Goal: Information Seeking & Learning: Learn about a topic

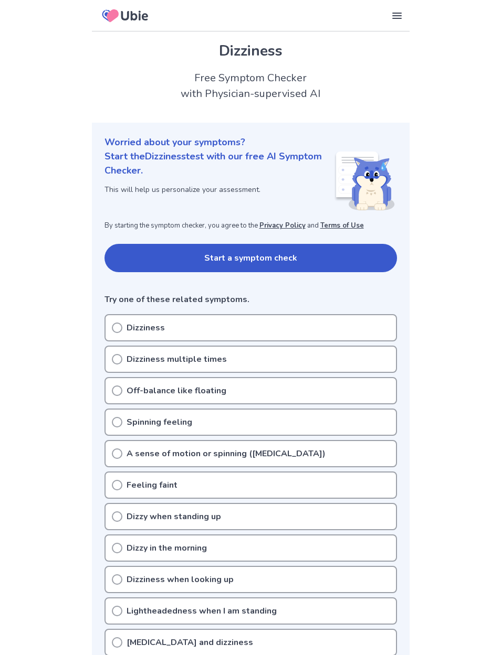
click at [371, 267] on button "Start a symptom check" at bounding box center [250, 258] width 292 height 28
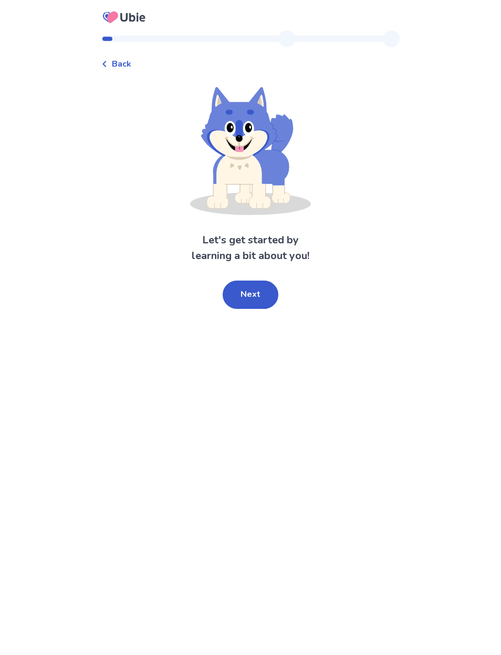
click at [258, 290] on button "Next" at bounding box center [250, 295] width 56 height 28
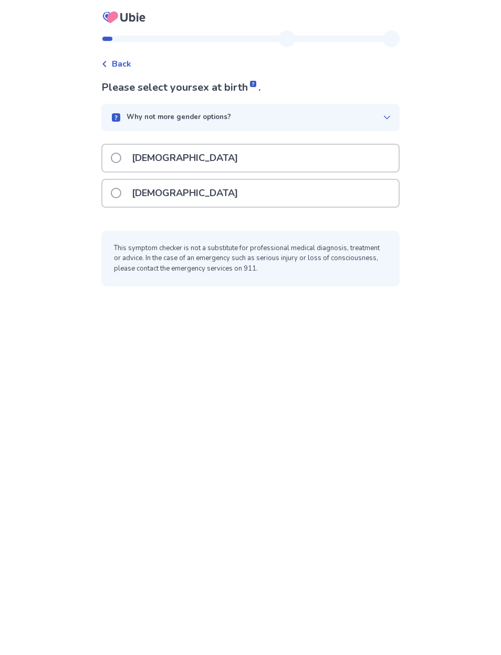
click at [389, 115] on div "Why not more gender options?" at bounding box center [250, 117] width 298 height 27
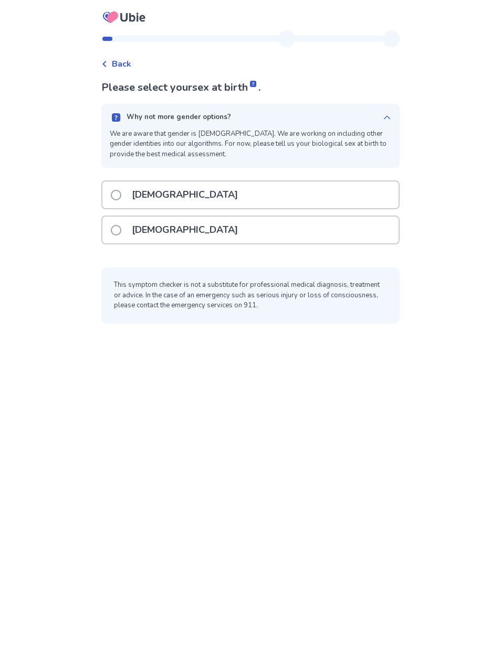
click at [362, 233] on div "Female" at bounding box center [250, 230] width 296 height 27
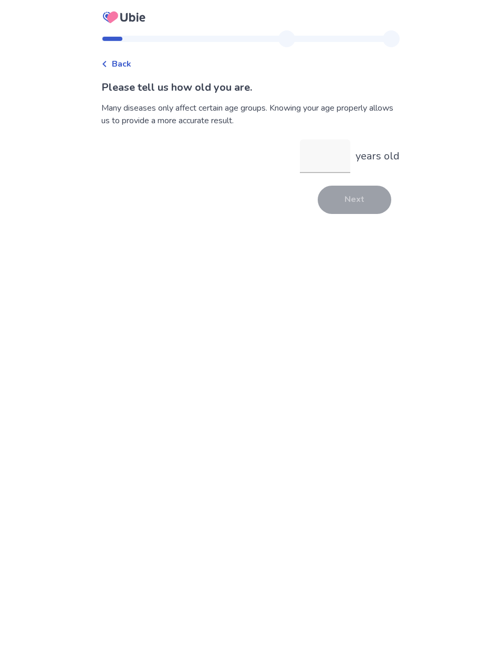
click at [314, 157] on input "years old" at bounding box center [325, 157] width 50 height 34
type input "**"
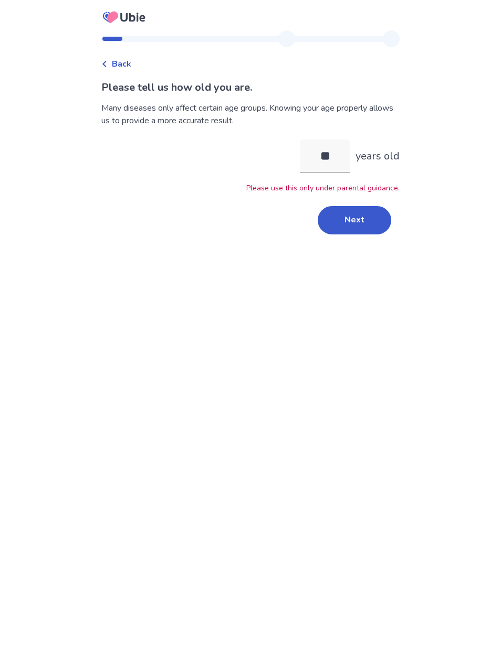
click at [347, 222] on button "Next" at bounding box center [353, 220] width 73 height 28
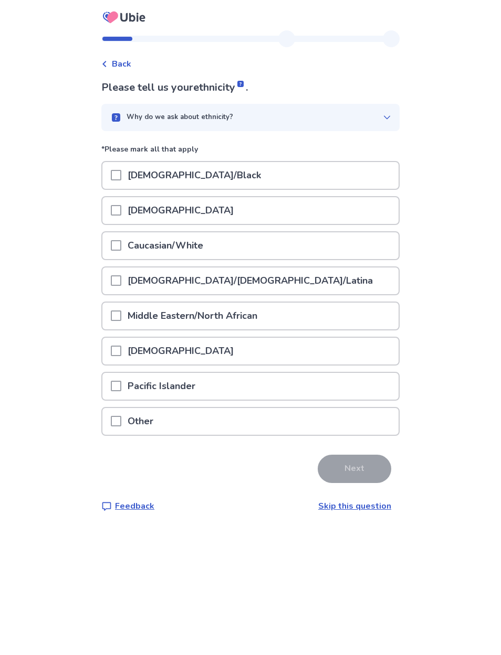
click at [384, 118] on icon at bounding box center [387, 117] width 6 height 4
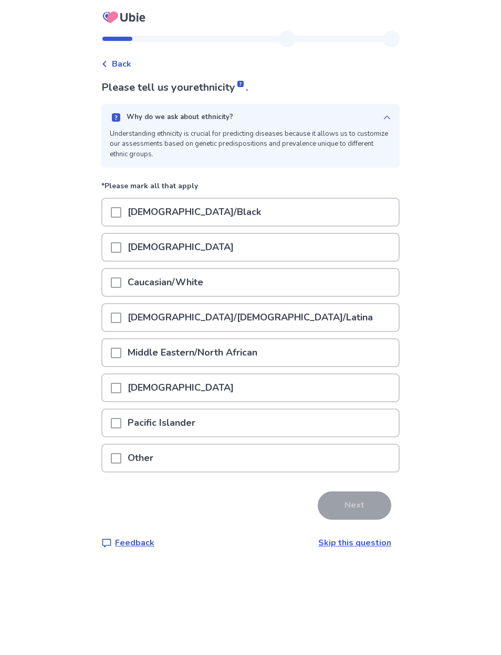
click at [386, 113] on div "Why do we ask about ethnicity? Understanding ethnicity is crucial for predictin…" at bounding box center [250, 136] width 298 height 64
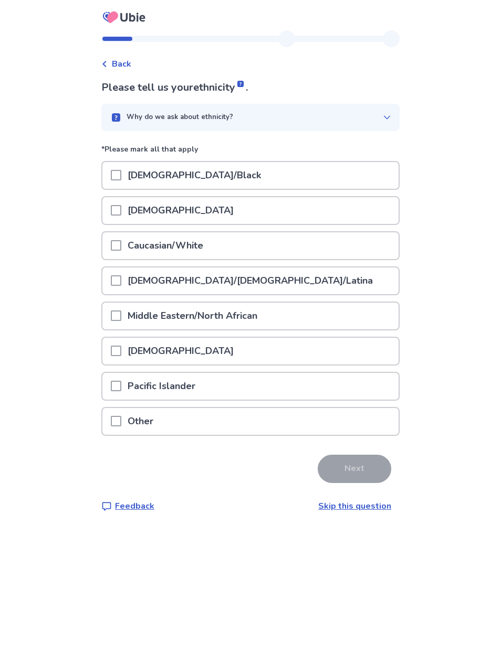
click at [296, 258] on div "Caucasian/White" at bounding box center [250, 245] width 296 height 27
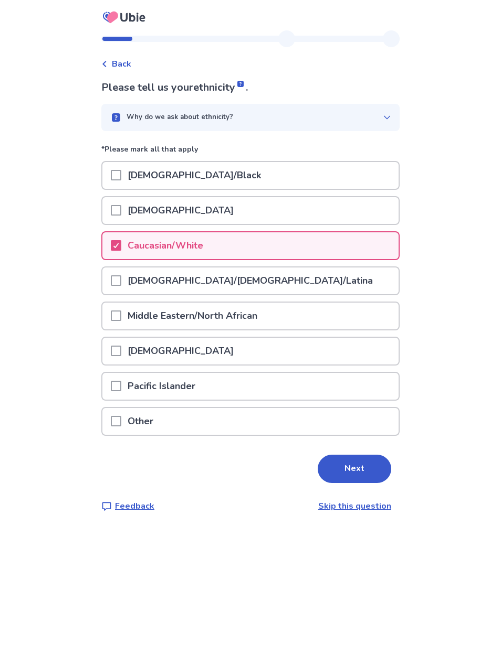
click at [365, 464] on button "Next" at bounding box center [353, 469] width 73 height 28
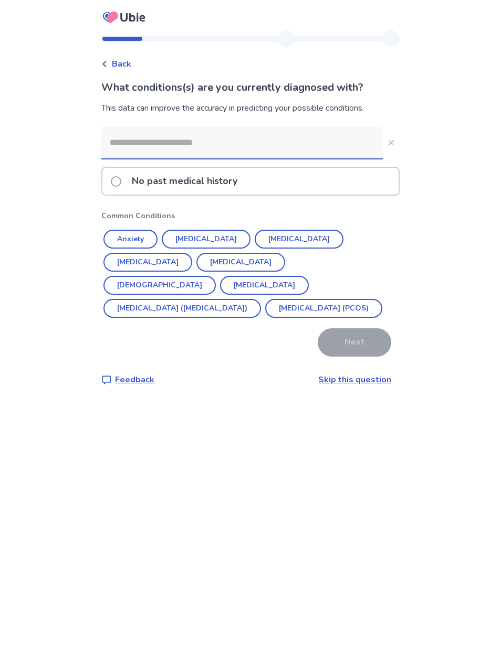
click at [149, 241] on button "Anxiety" at bounding box center [130, 239] width 54 height 19
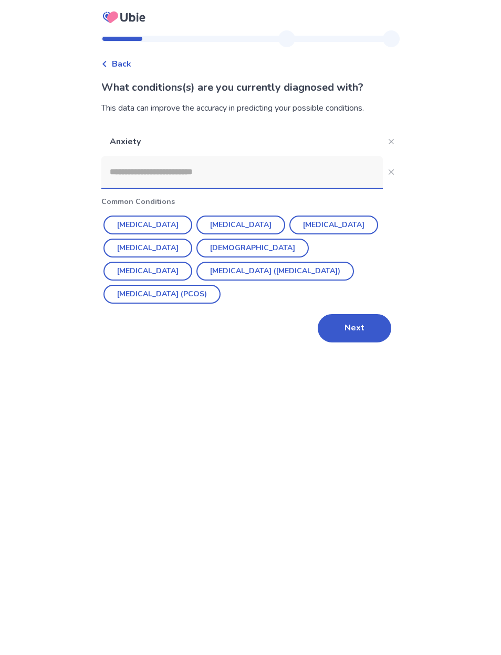
click at [362, 327] on button "Next" at bounding box center [353, 328] width 73 height 28
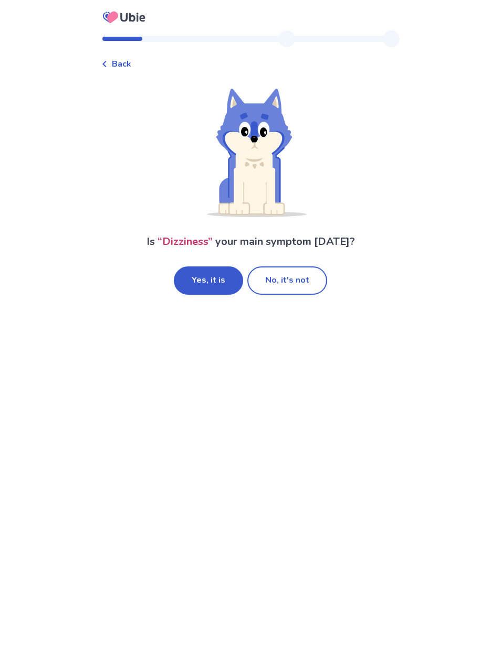
click at [214, 278] on button "Yes, it is" at bounding box center [208, 281] width 69 height 28
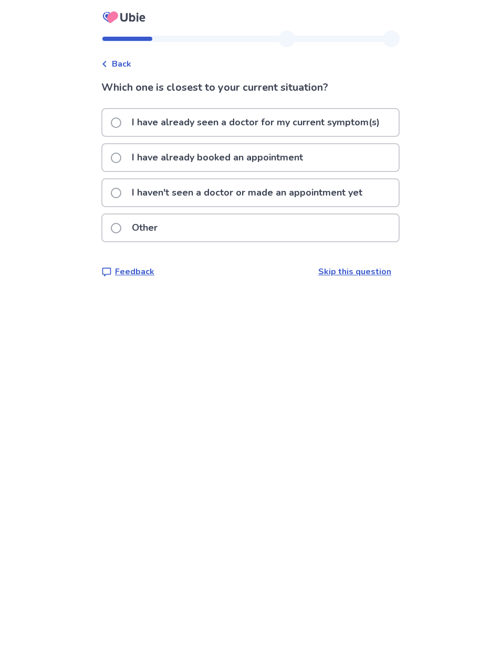
click at [375, 196] on div "I haven't seen a doctor or made an appointment yet" at bounding box center [250, 192] width 296 height 27
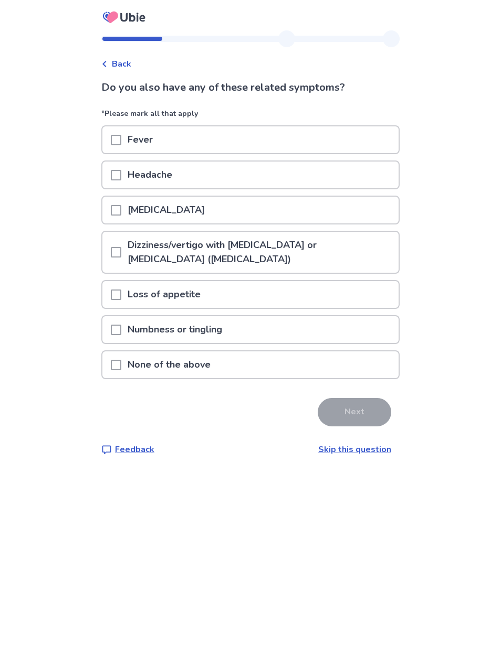
click at [199, 136] on div "Fever" at bounding box center [250, 139] width 296 height 27
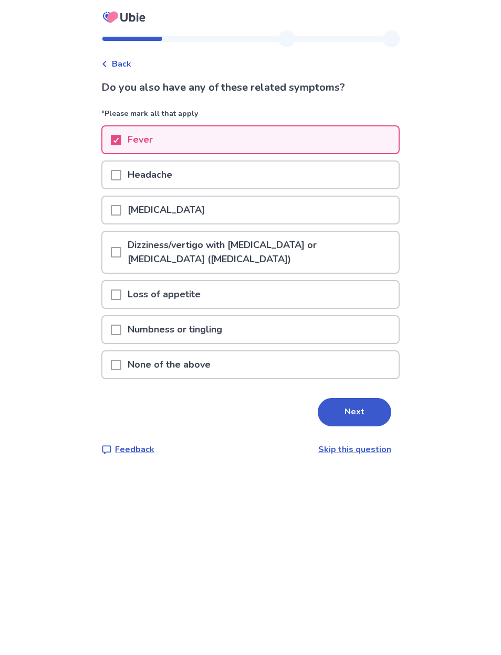
click at [206, 169] on div "Headache" at bounding box center [250, 175] width 296 height 27
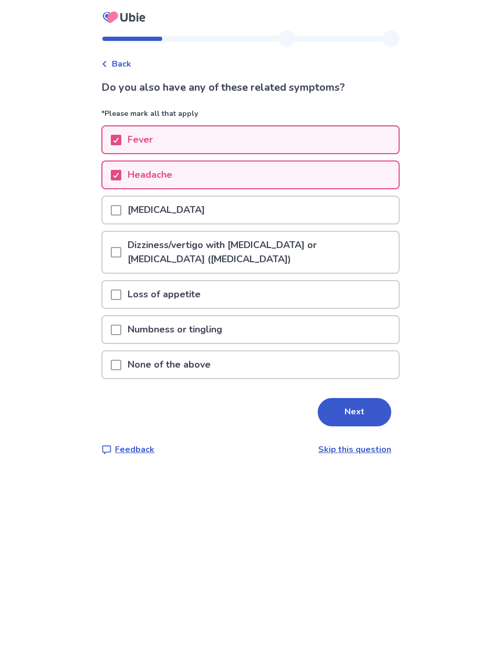
click at [374, 254] on p "Dizziness/vertigo with ringing in the ears or difficulty hearing (tinnitus)" at bounding box center [259, 252] width 277 height 41
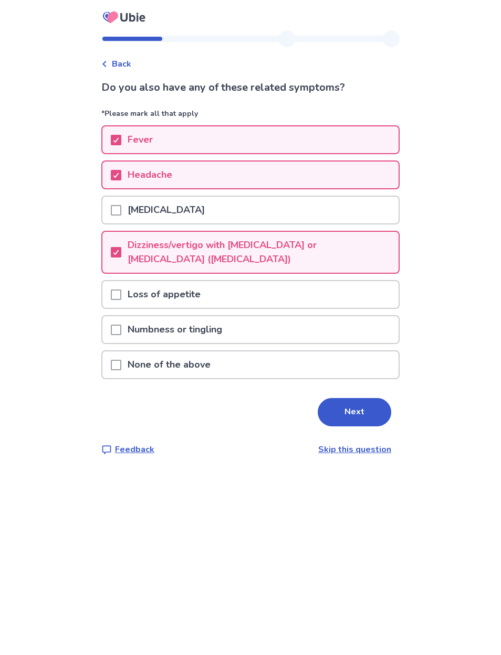
click at [364, 300] on div "Loss of appetite" at bounding box center [250, 294] width 296 height 27
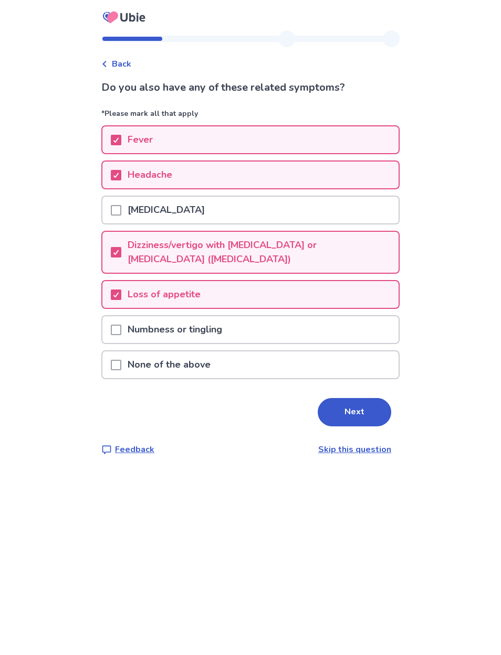
click at [371, 411] on button "Next" at bounding box center [353, 412] width 73 height 28
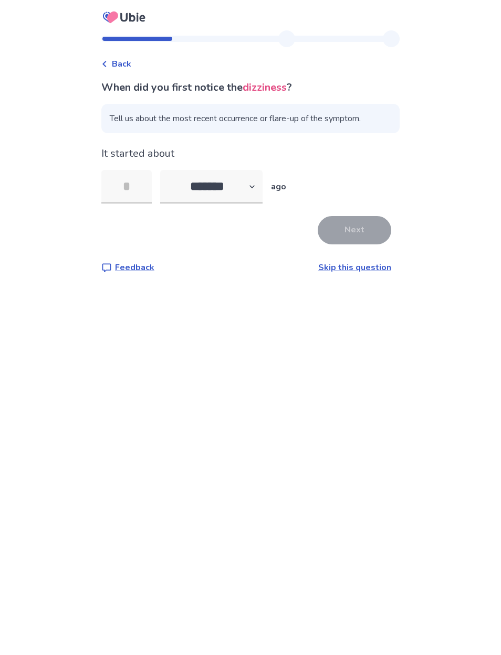
click at [251, 179] on select "******* ****** ******* ******** *******" at bounding box center [211, 187] width 102 height 34
select select "*"
click at [143, 183] on input "tel" at bounding box center [126, 187] width 50 height 34
click at [134, 180] on input "tel" at bounding box center [126, 187] width 50 height 34
type input "*"
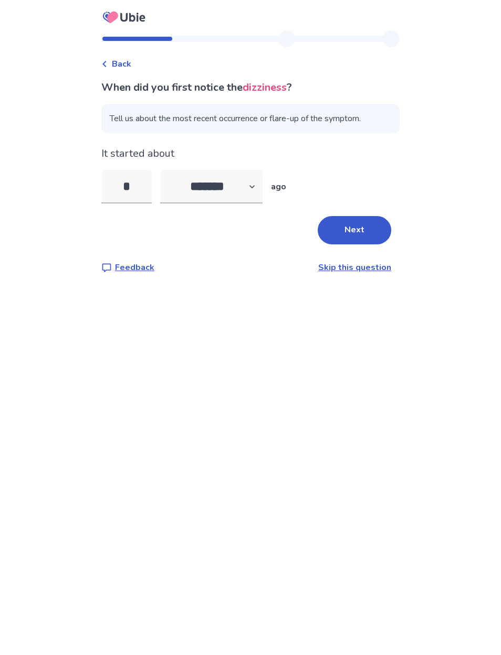
click at [359, 225] on button "Next" at bounding box center [353, 230] width 73 height 28
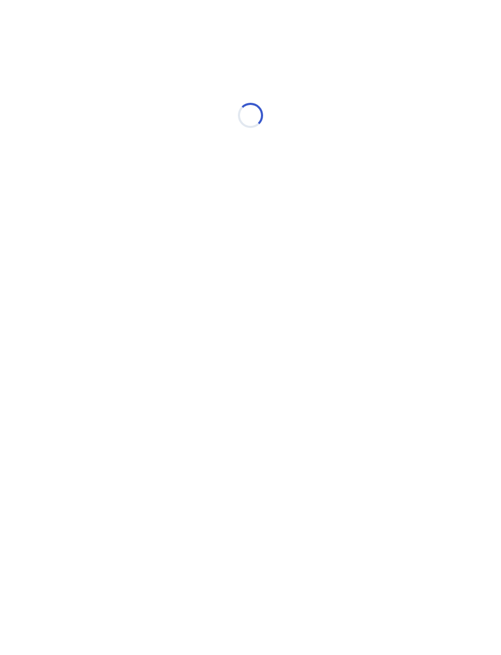
select select "*"
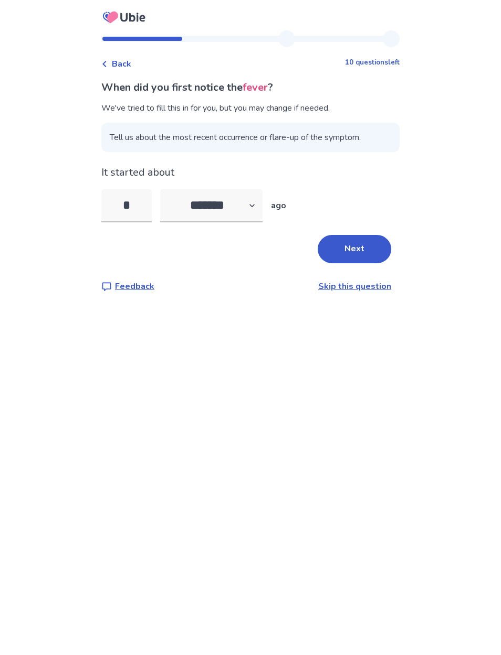
click at [364, 243] on button "Next" at bounding box center [353, 249] width 73 height 28
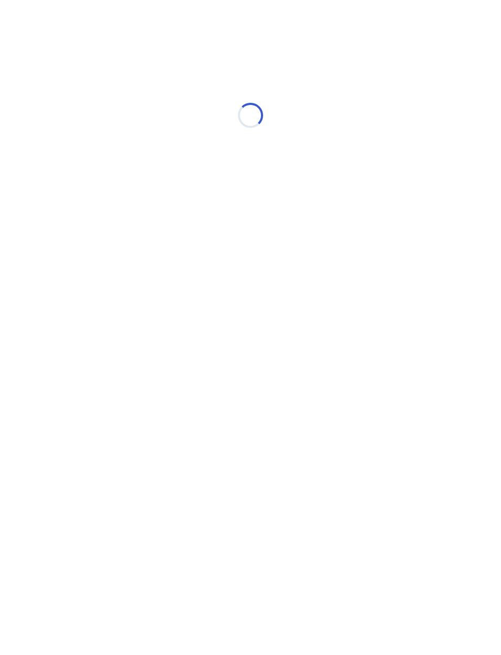
select select "*"
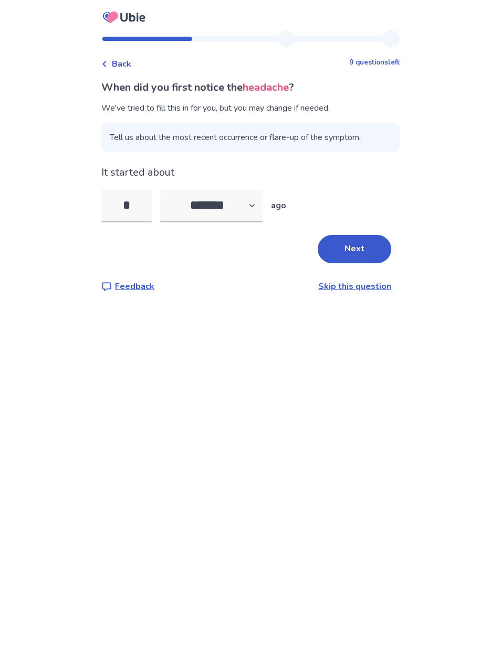
click at [371, 244] on button "Next" at bounding box center [353, 249] width 73 height 28
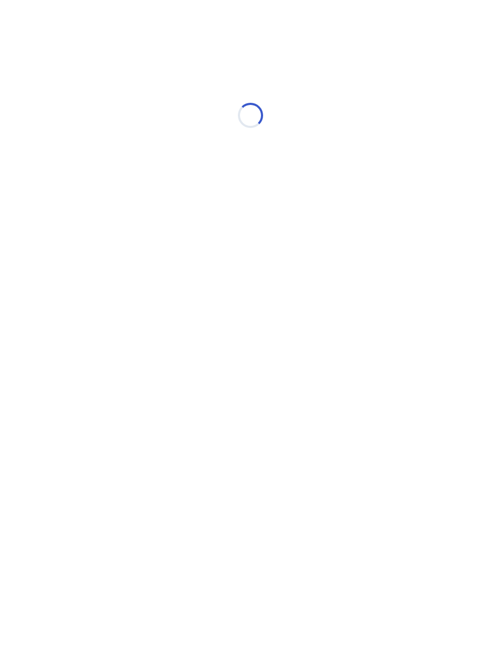
select select "*"
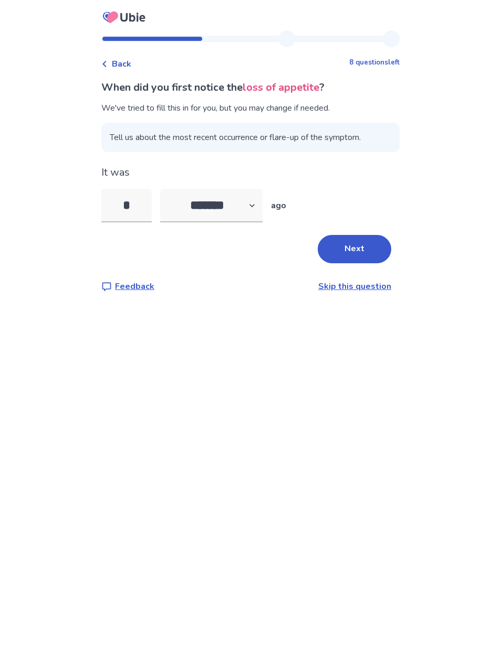
click at [369, 247] on button "Next" at bounding box center [353, 249] width 73 height 28
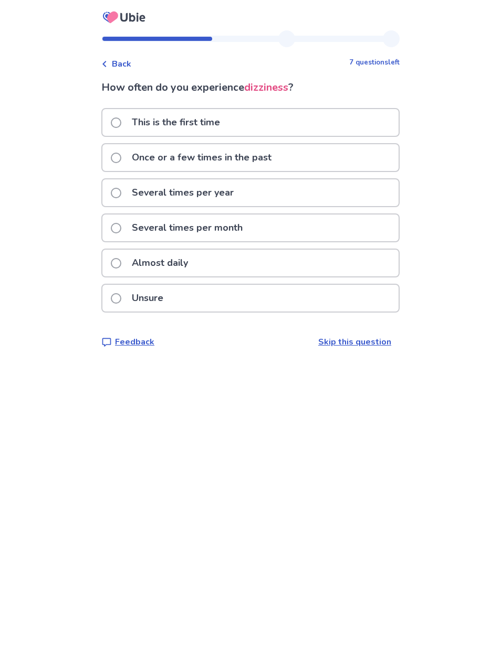
click at [334, 191] on div "Several times per year" at bounding box center [250, 192] width 296 height 27
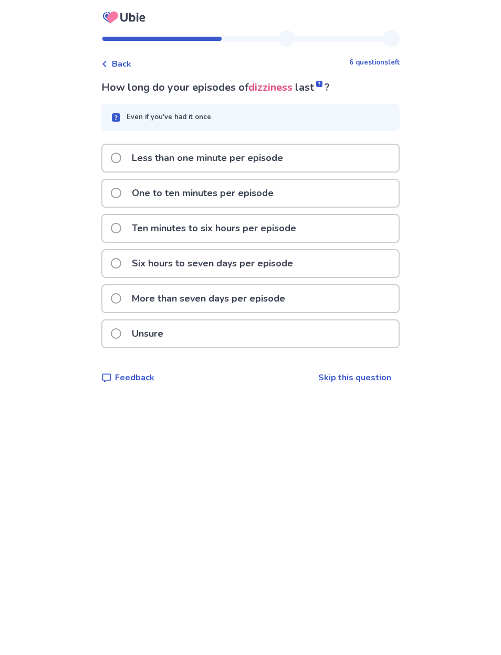
click at [348, 231] on div "Ten minutes to six hours per episode" at bounding box center [250, 228] width 296 height 27
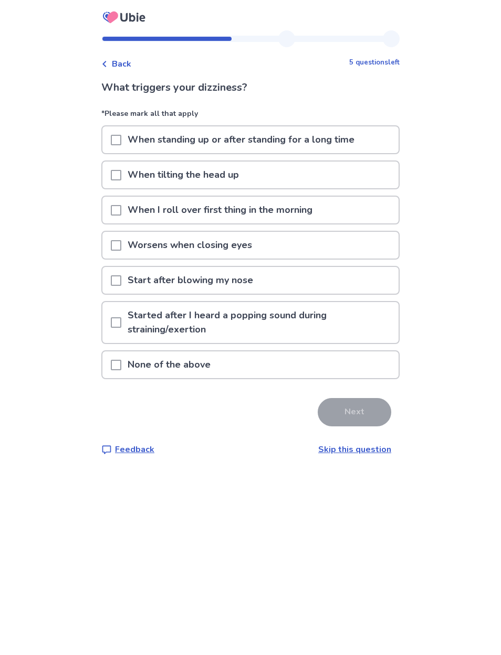
click at [324, 364] on div "None of the above" at bounding box center [250, 365] width 296 height 27
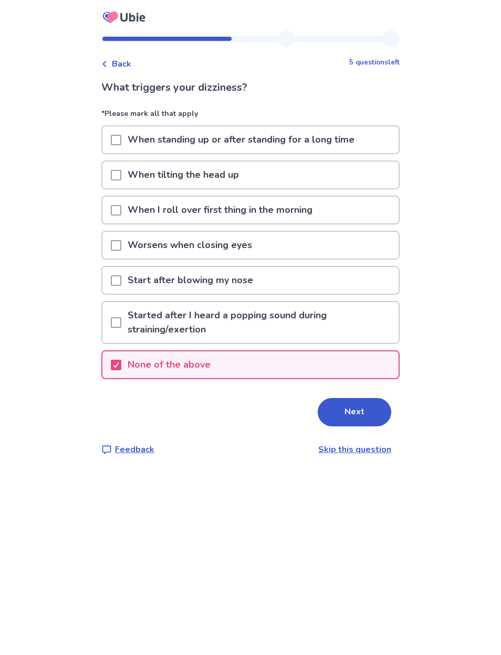
click at [364, 412] on button "Next" at bounding box center [353, 412] width 73 height 28
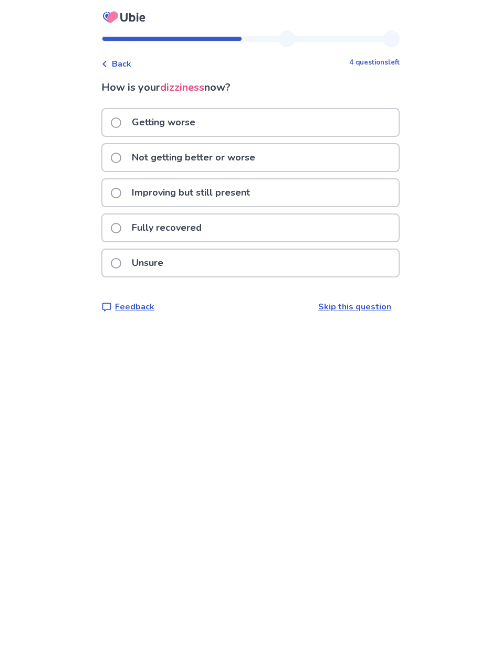
click at [363, 156] on div "Not getting better or worse" at bounding box center [250, 157] width 296 height 27
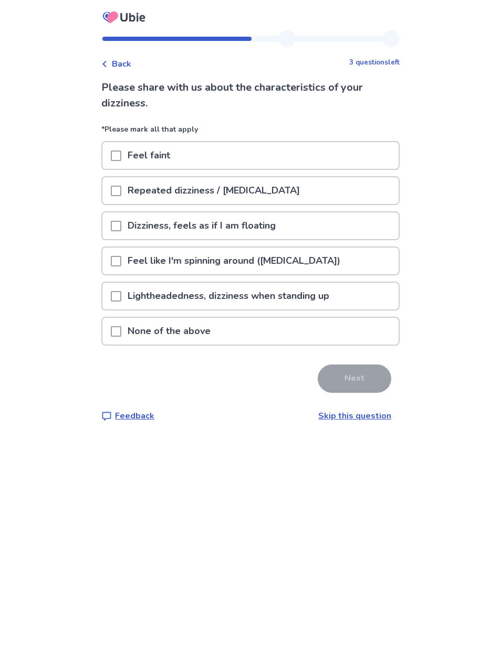
click at [378, 191] on div "Repeated dizziness / vertigo" at bounding box center [250, 190] width 296 height 27
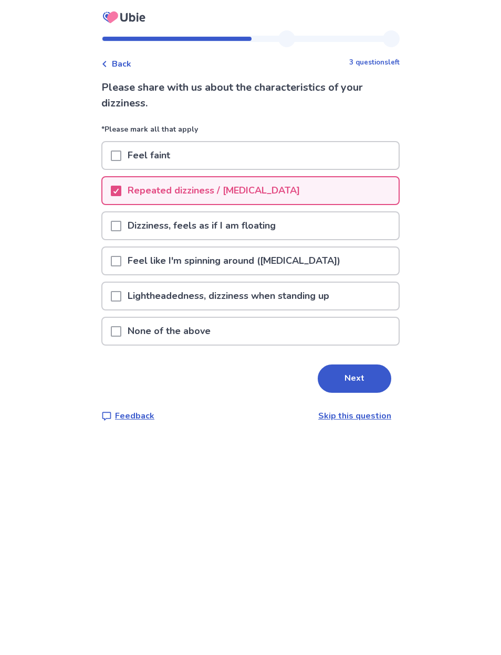
click at [364, 223] on div "Dizziness, feels as if I am floating" at bounding box center [250, 225] width 296 height 27
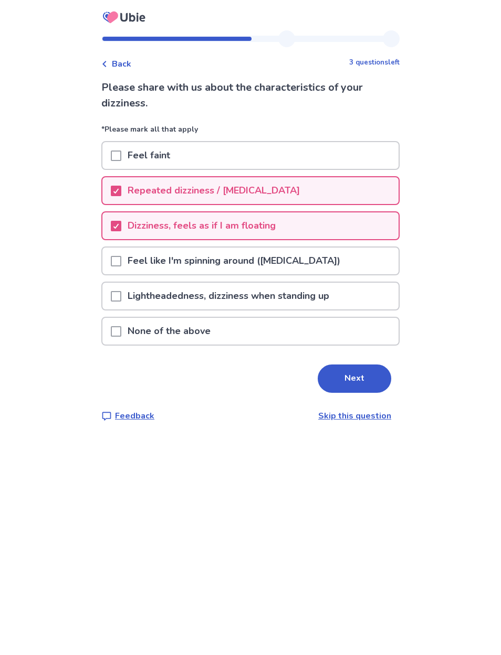
click at [351, 387] on button "Next" at bounding box center [353, 379] width 73 height 28
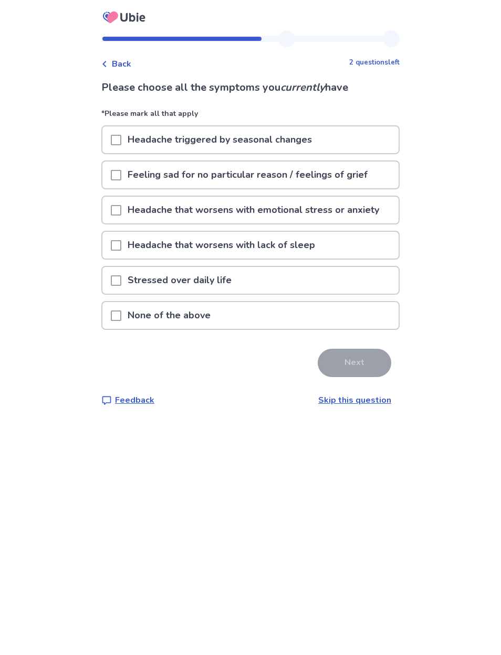
click at [378, 164] on div "Feeling sad for no particular reason / feelings of grief" at bounding box center [250, 175] width 296 height 27
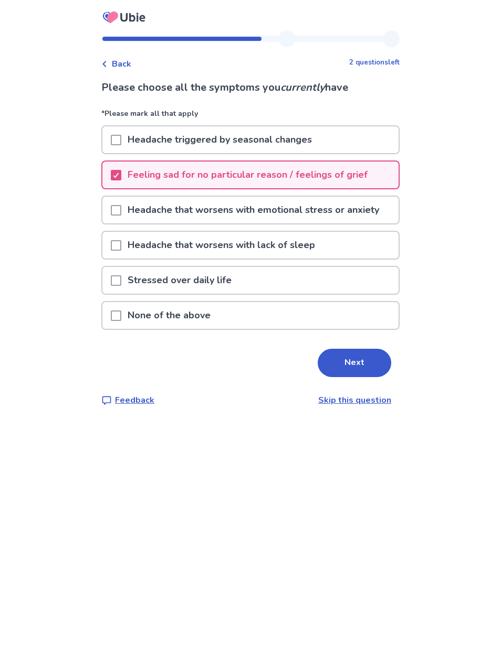
click at [364, 280] on div "Stressed over daily life" at bounding box center [250, 280] width 296 height 27
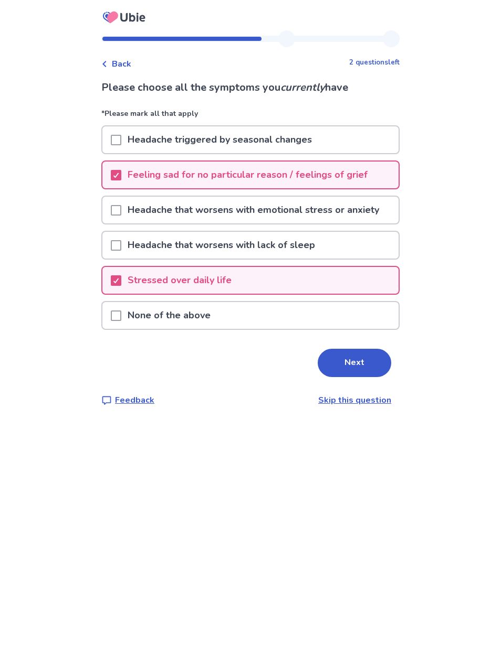
click at [362, 365] on button "Next" at bounding box center [353, 363] width 73 height 28
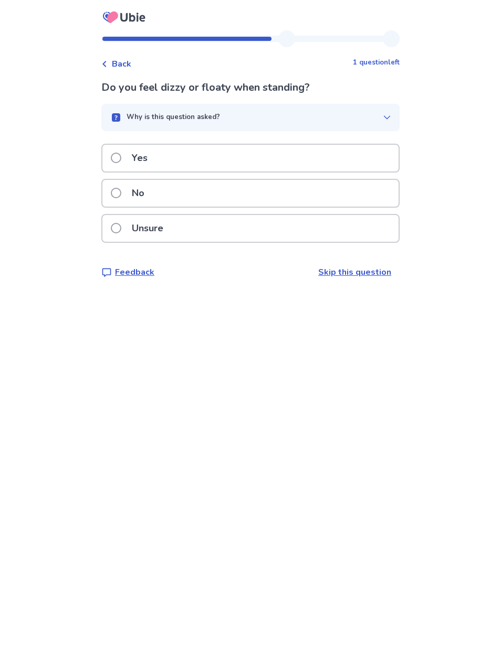
click at [382, 164] on div "Yes" at bounding box center [250, 158] width 296 height 27
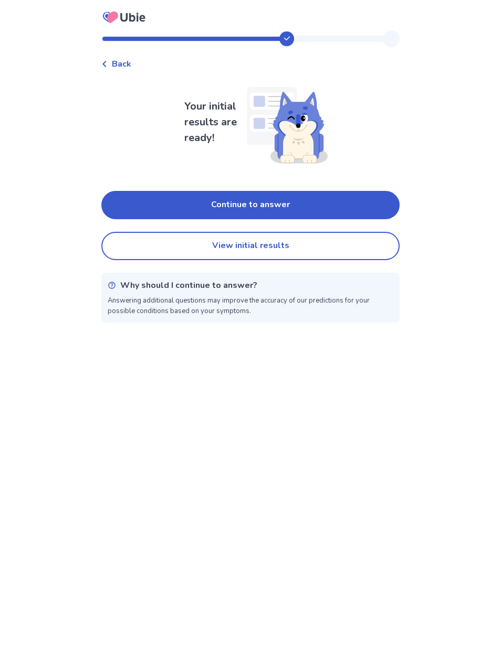
click at [371, 244] on button "View initial results" at bounding box center [250, 246] width 298 height 28
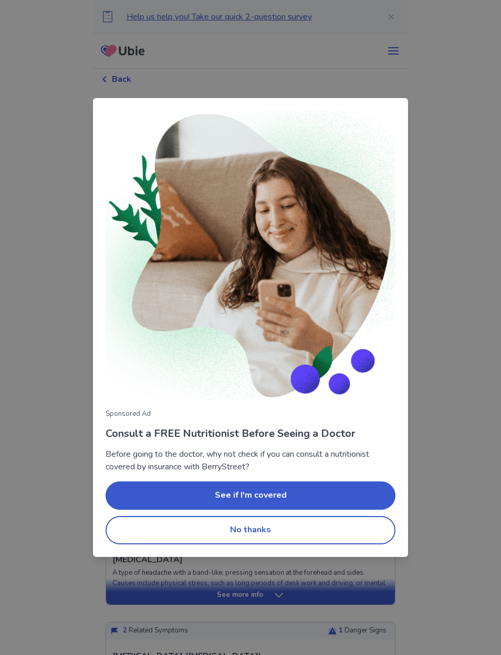
click at [357, 532] on button "No thanks" at bounding box center [250, 530] width 290 height 28
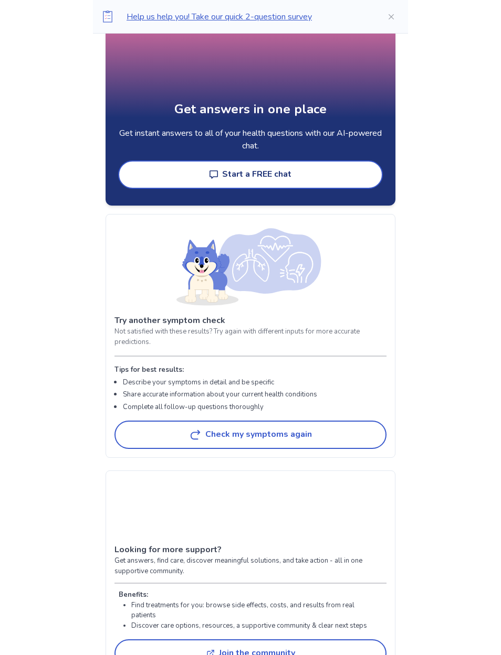
scroll to position [1538, 0]
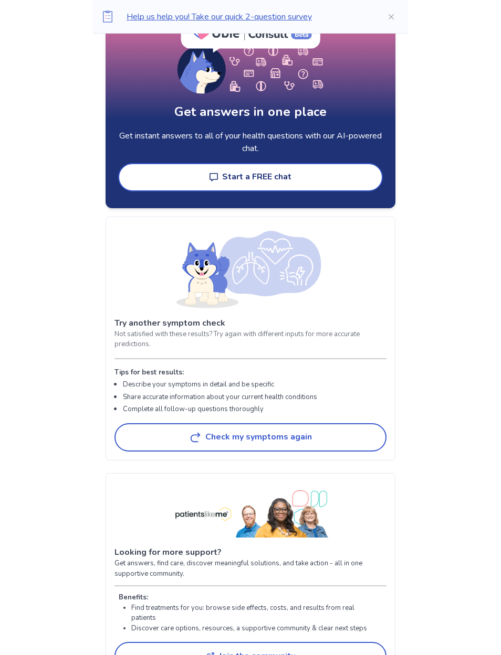
click at [363, 431] on button "Check my symptoms again" at bounding box center [250, 437] width 272 height 28
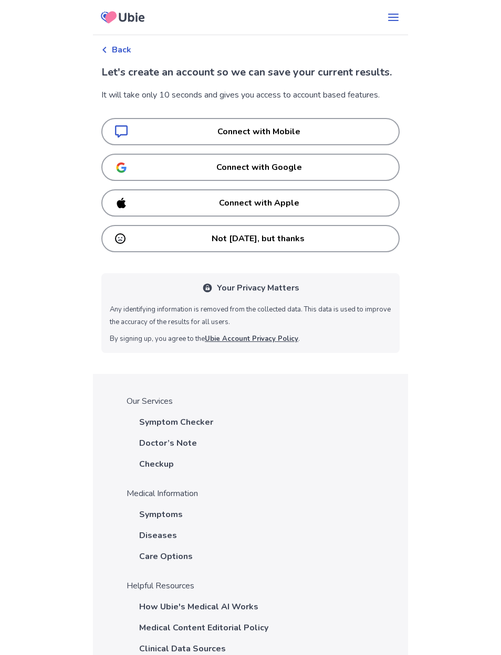
click at [376, 245] on p "Not today, but thanks" at bounding box center [258, 238] width 256 height 13
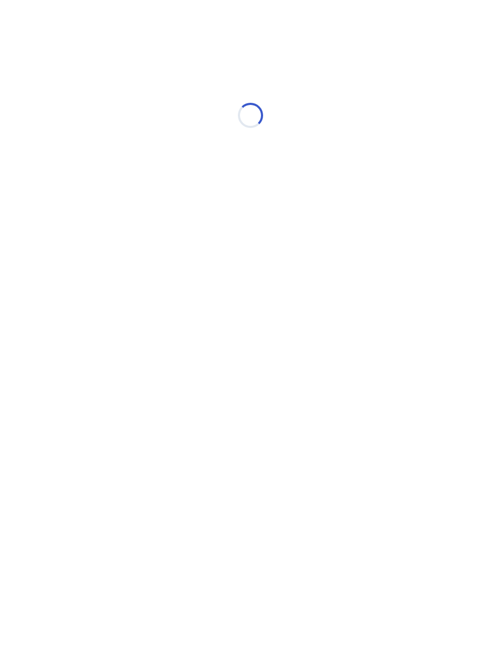
click at [426, 220] on html "Loading... Create Account - Ubie Symptom Checker" at bounding box center [250, 110] width 501 height 220
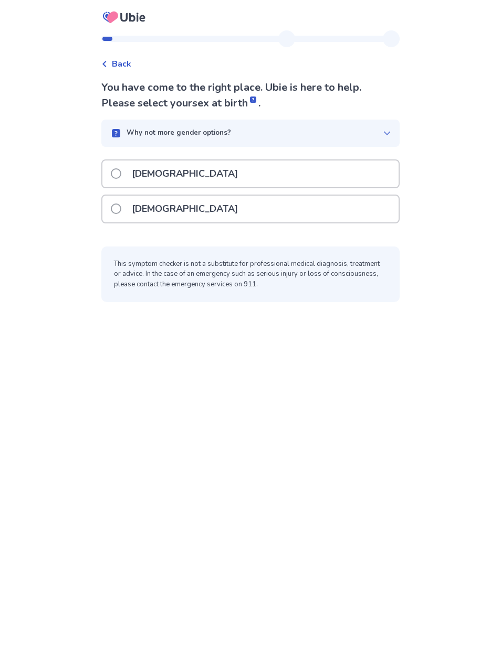
click at [294, 211] on div "Female" at bounding box center [250, 209] width 296 height 27
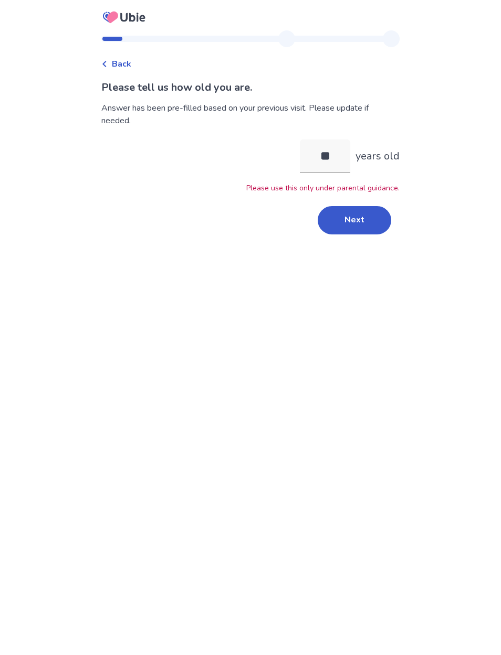
click at [363, 222] on button "Next" at bounding box center [353, 220] width 73 height 28
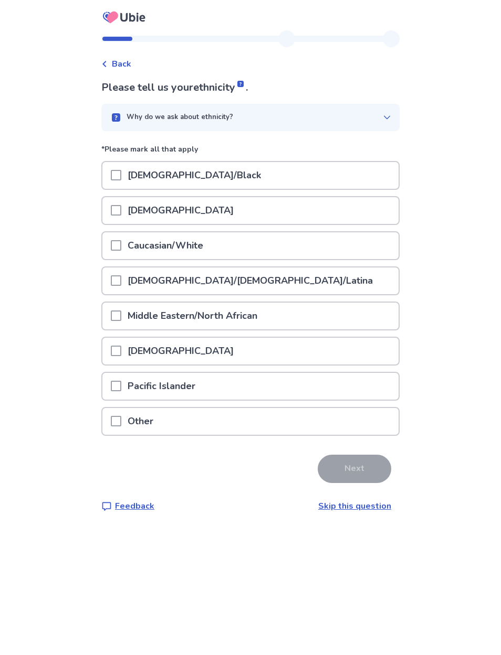
click at [357, 239] on div "Caucasian/White" at bounding box center [250, 245] width 296 height 27
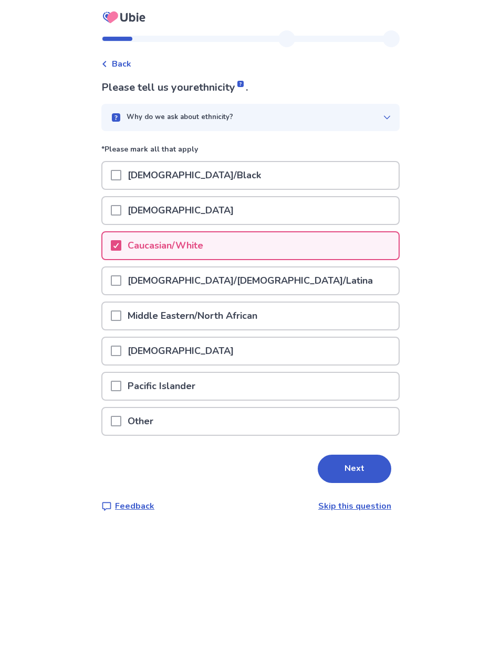
click at [360, 464] on button "Next" at bounding box center [353, 469] width 73 height 28
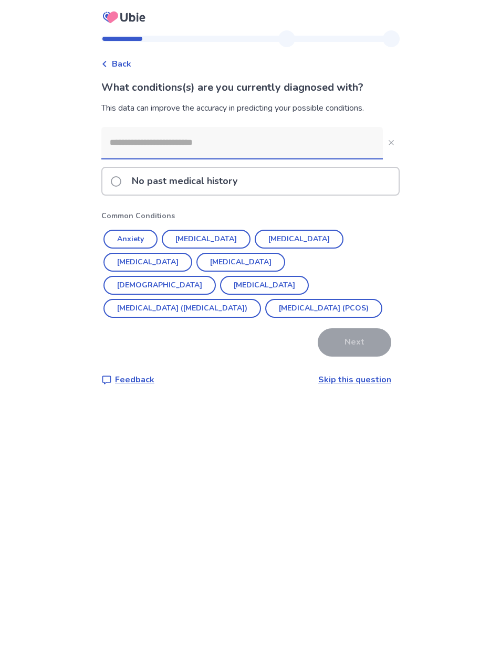
click at [366, 381] on link "Skip this question" at bounding box center [354, 380] width 73 height 12
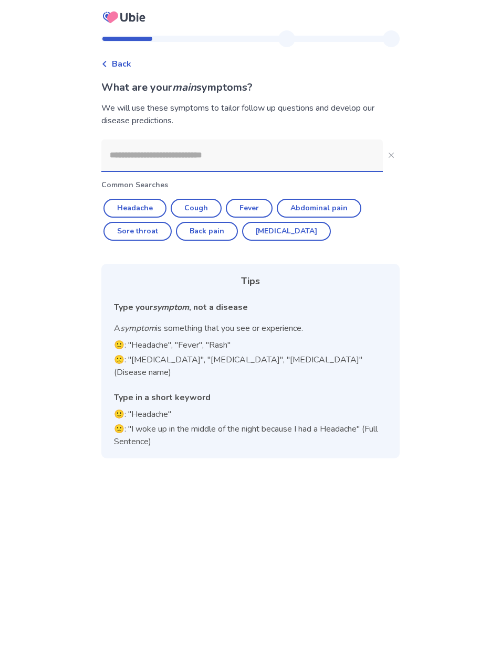
click at [137, 212] on button "Headache" at bounding box center [134, 208] width 63 height 19
type input "********"
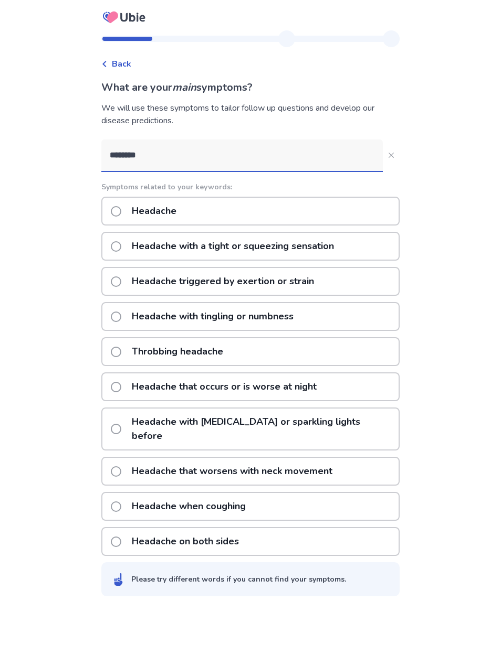
click at [387, 162] on button "********" at bounding box center [390, 155] width 17 height 17
